Goal: Contribute content: Add original content to the website for others to see

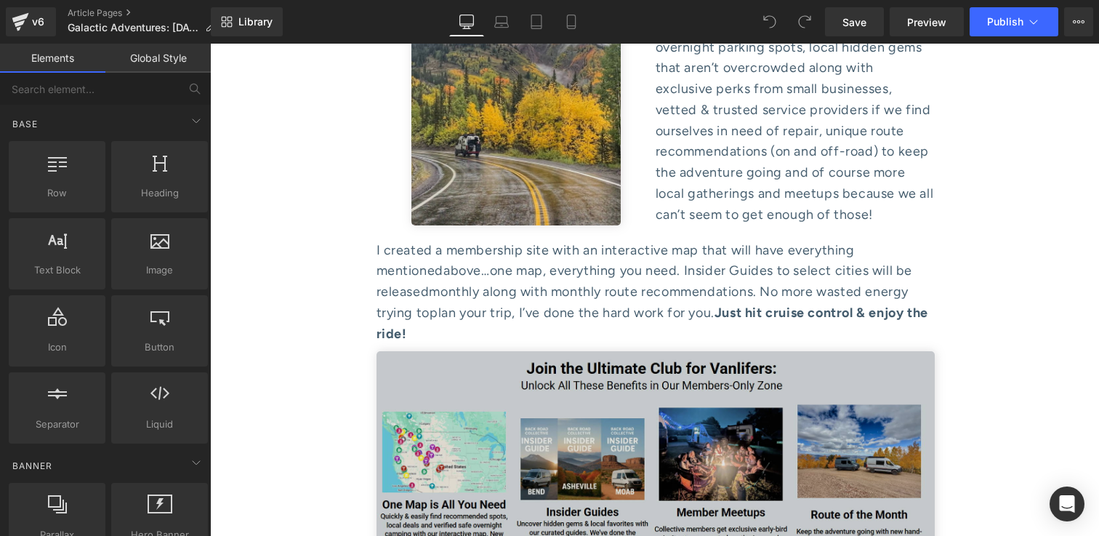
scroll to position [7195, 0]
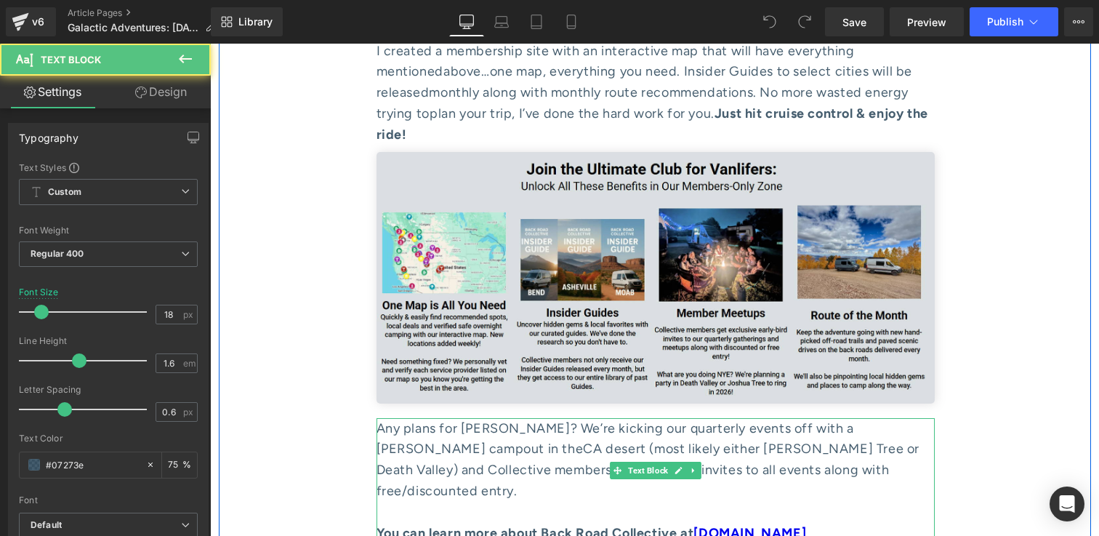
click at [806, 525] on link "[DOMAIN_NAME]" at bounding box center [749, 533] width 113 height 16
click at [761, 525] on link "[DOMAIN_NAME]" at bounding box center [749, 533] width 113 height 16
click at [848, 418] on div "Any plans for [PERSON_NAME]? We’re kicking our quarterly events off with a [PER…" at bounding box center [656, 460] width 558 height 84
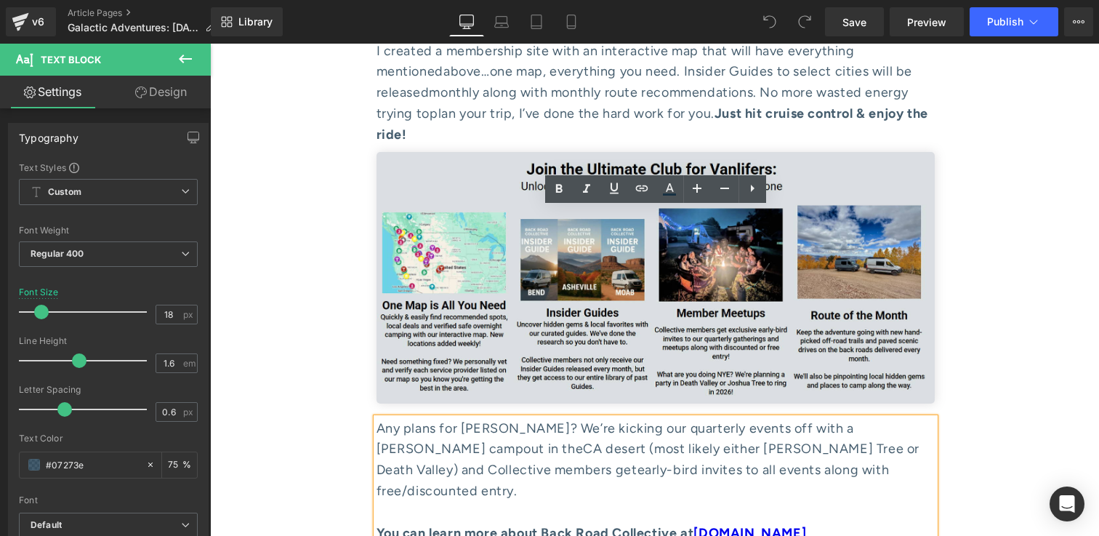
drag, startPoint x: 713, startPoint y: 305, endPoint x: 925, endPoint y: 308, distance: 211.6
click at [806, 525] on link "[DOMAIN_NAME]" at bounding box center [749, 533] width 113 height 16
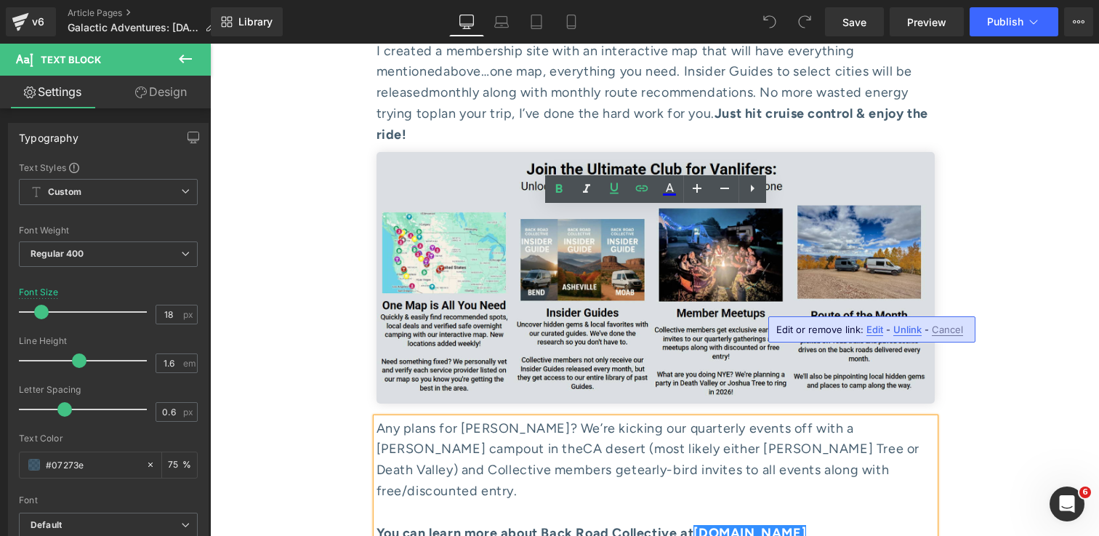
scroll to position [0, 0]
click at [900, 329] on span "Unlink" at bounding box center [907, 329] width 28 height 12
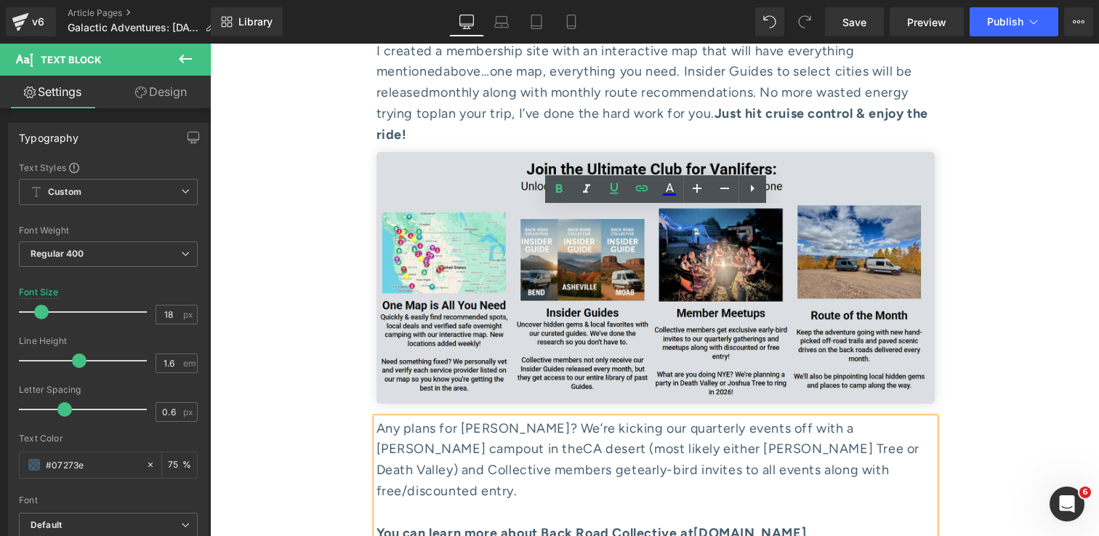
drag, startPoint x: 926, startPoint y: 303, endPoint x: 717, endPoint y: 298, distance: 209.4
click at [717, 525] on strong "You can learn more about Back Road Collective at [DOMAIN_NAME]" at bounding box center [592, 533] width 430 height 16
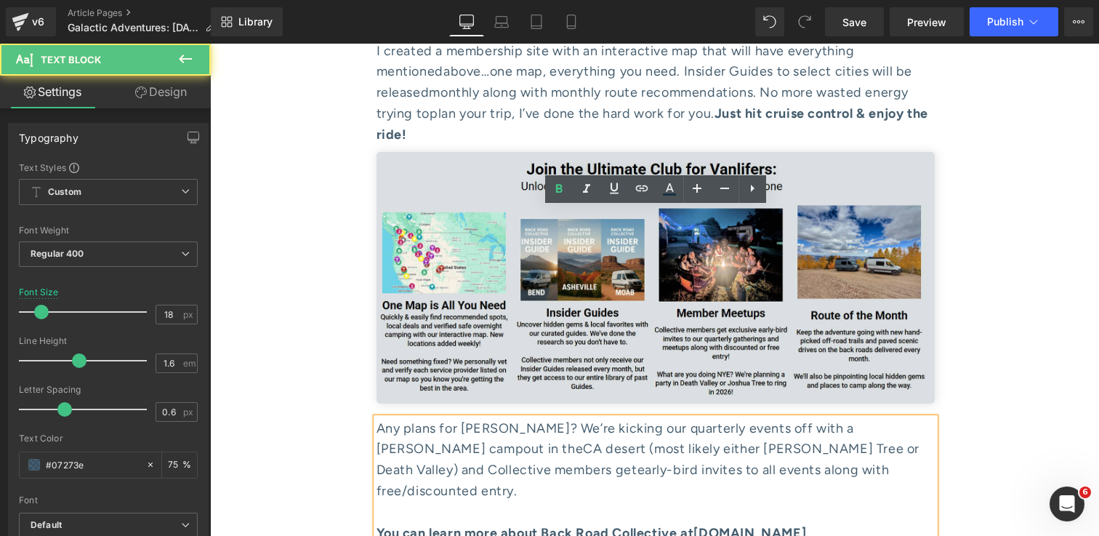
click at [749, 525] on strong "You can learn more about Back Road Collective at [DOMAIN_NAME]" at bounding box center [592, 533] width 430 height 16
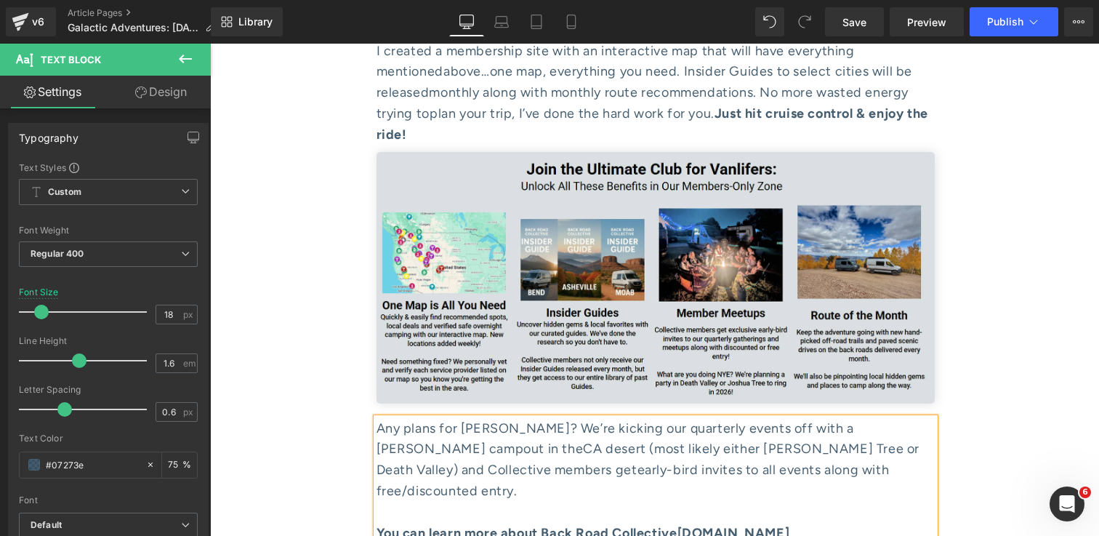
drag, startPoint x: 875, startPoint y: 305, endPoint x: 697, endPoint y: 304, distance: 178.1
click at [697, 523] on div "You can learn more about Back Road Collective [DOMAIN_NAME]" at bounding box center [656, 533] width 558 height 21
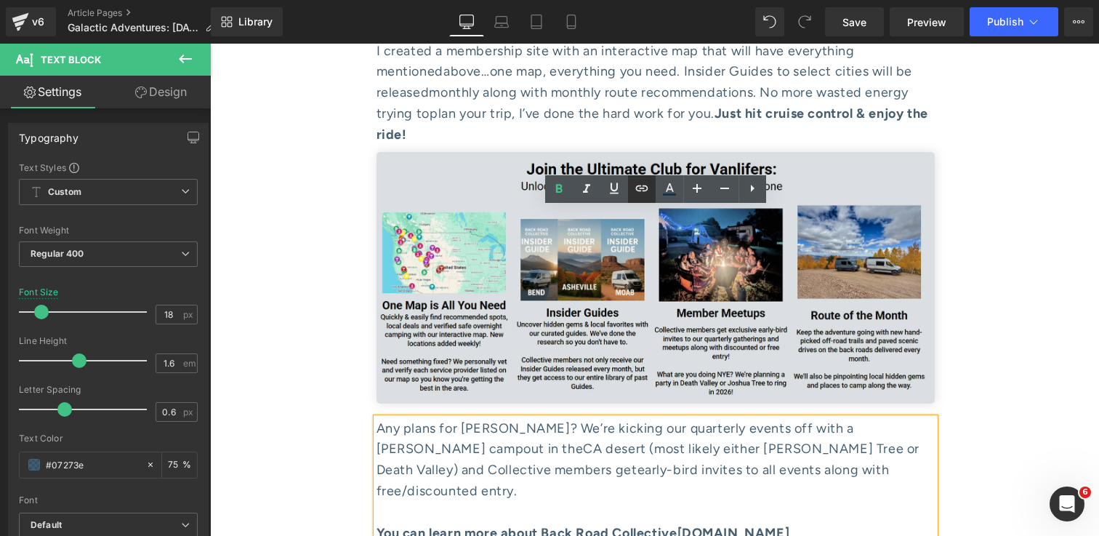
click at [648, 195] on icon at bounding box center [641, 188] width 17 height 17
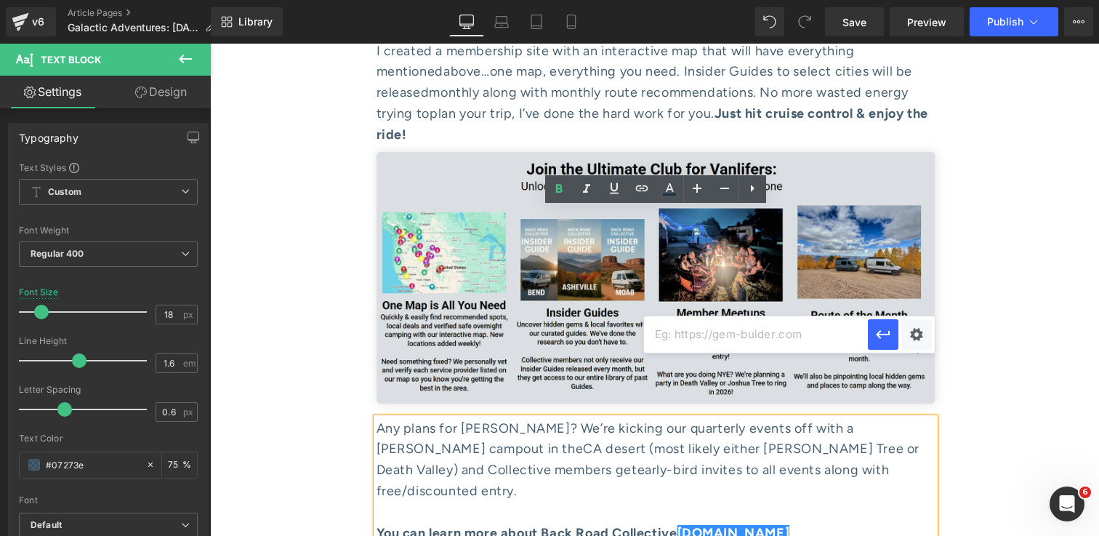
click at [807, 334] on input "text" at bounding box center [756, 334] width 224 height 36
paste input "[URL][DOMAIN_NAME]"
type input "[URL][DOMAIN_NAME]"
click at [888, 337] on icon "button" at bounding box center [883, 334] width 17 height 17
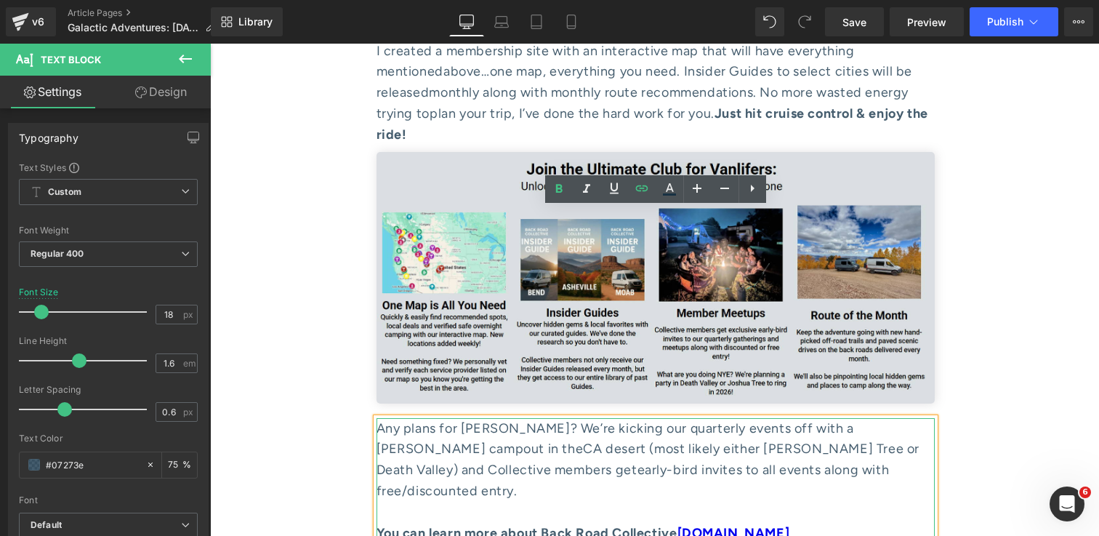
click at [922, 523] on div "You can learn more about Back Road Collective [DOMAIN_NAME]" at bounding box center [656, 533] width 558 height 21
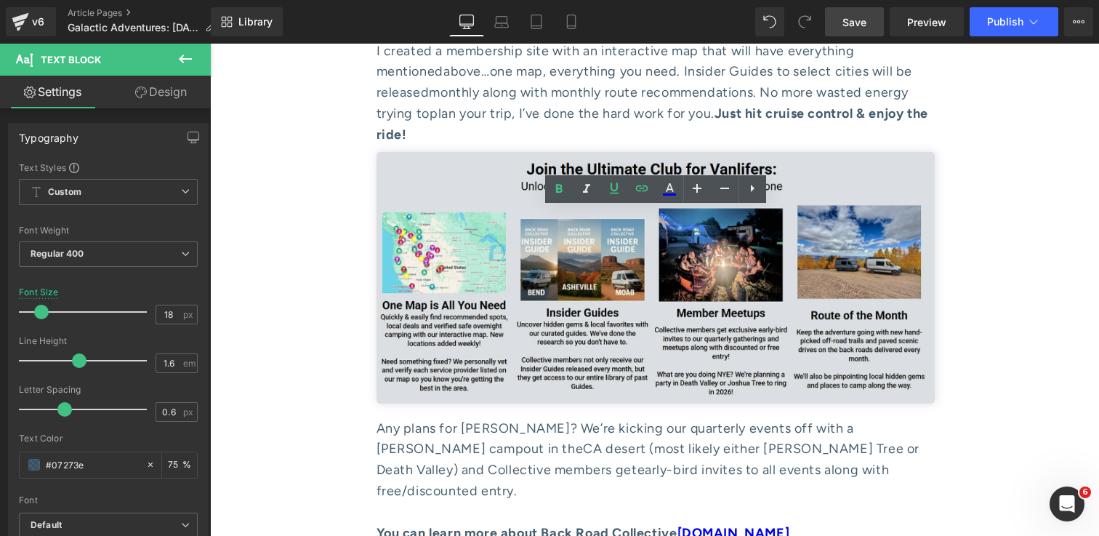
click at [860, 25] on span "Save" at bounding box center [855, 22] width 24 height 15
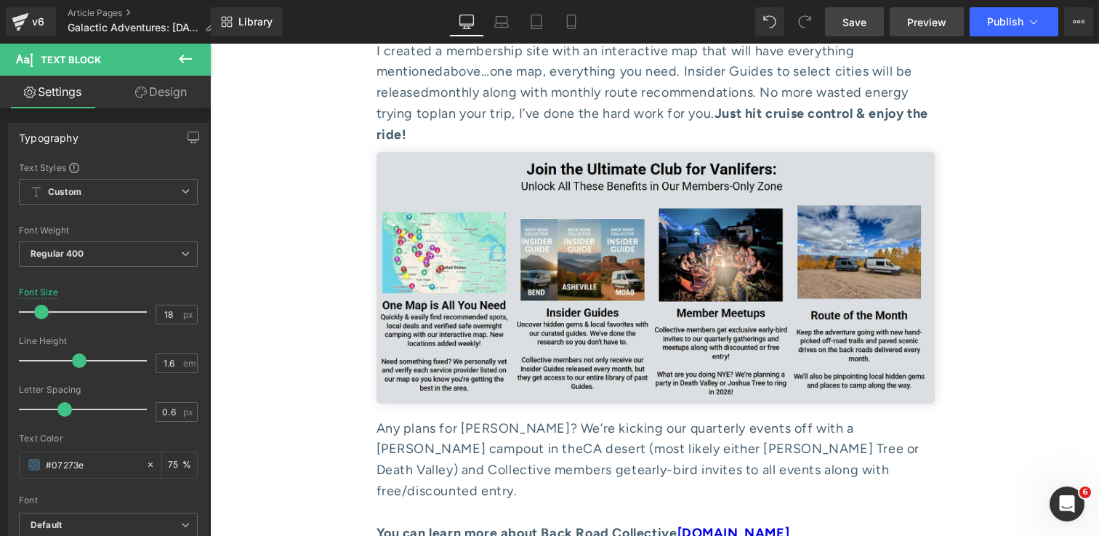
click at [935, 16] on span "Preview" at bounding box center [926, 22] width 39 height 15
click at [989, 20] on span "Publish" at bounding box center [1005, 22] width 36 height 12
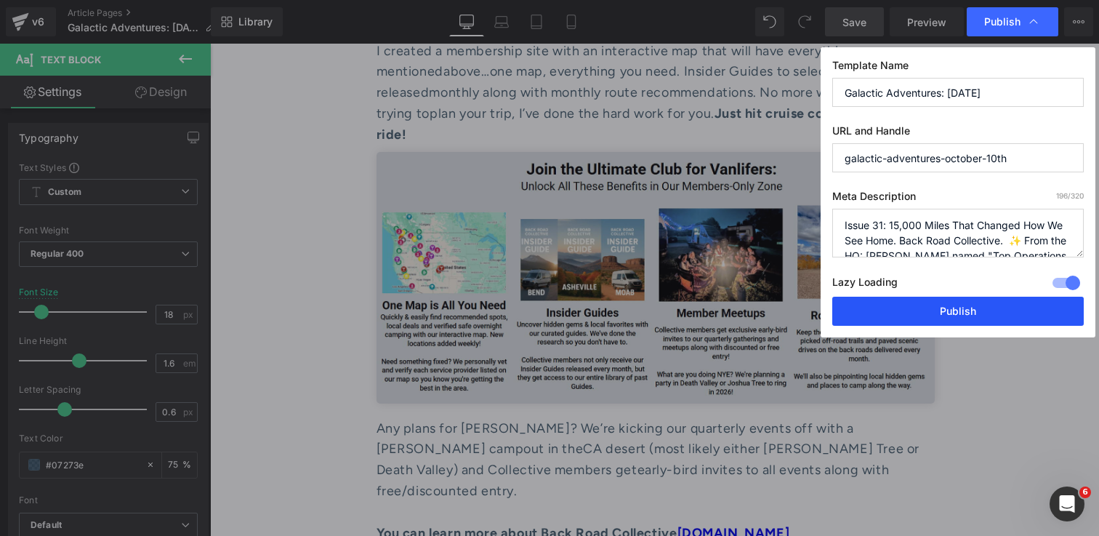
click at [993, 312] on button "Publish" at bounding box center [958, 311] width 252 height 29
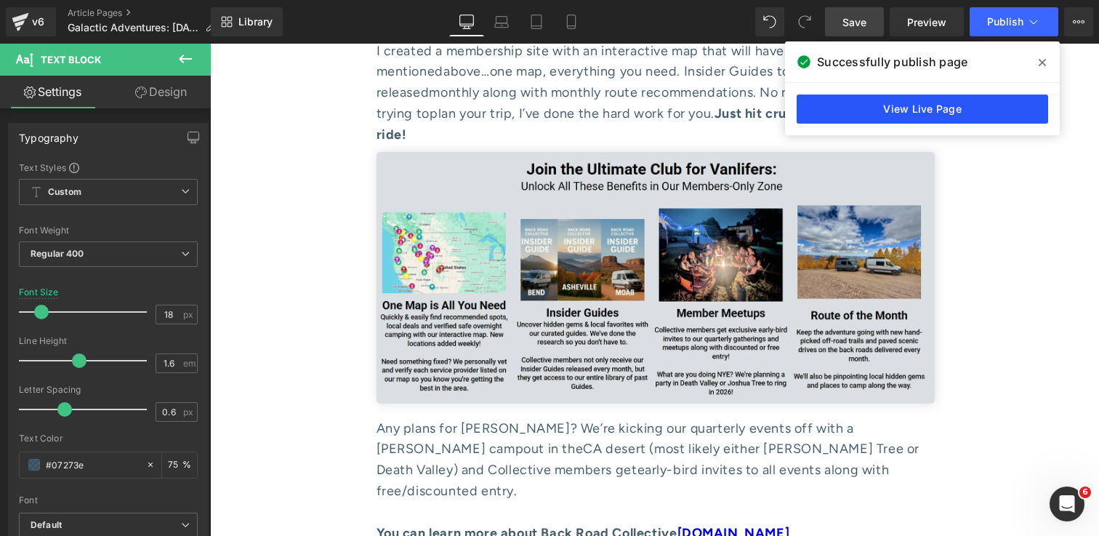
click at [938, 100] on link "View Live Page" at bounding box center [923, 109] width 252 height 29
